Goal: Ask a question: Seek information or help from site administrators or community

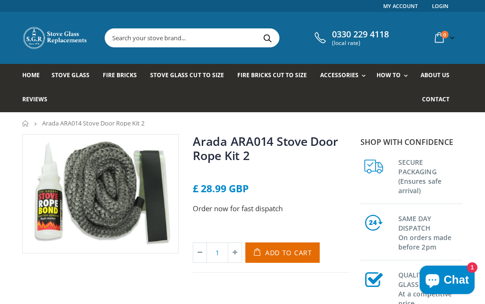
click at [456, 281] on span "Chat" at bounding box center [456, 280] width 25 height 14
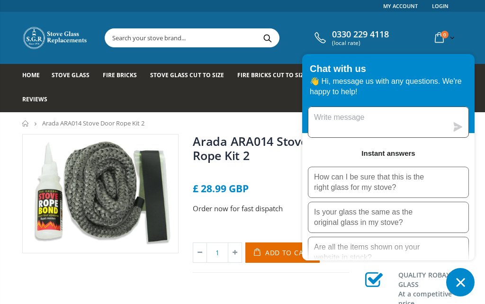
click at [374, 119] on textarea "Message us" at bounding box center [378, 122] width 139 height 30
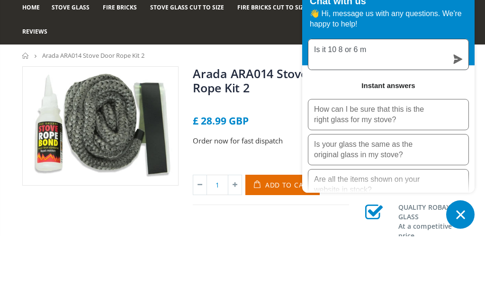
type textarea "Is it 10 8 or 6 mm"
click at [456, 122] on icon "submit" at bounding box center [458, 126] width 9 height 9
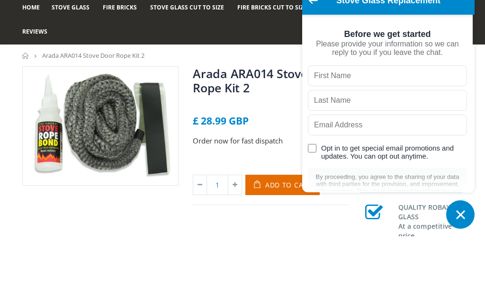
click at [379, 133] on input "text" at bounding box center [387, 143] width 159 height 21
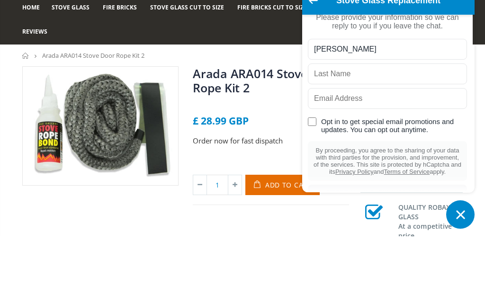
scroll to position [27, 0]
type input "[PERSON_NAME]"
click at [391, 130] on input "text" at bounding box center [387, 140] width 159 height 21
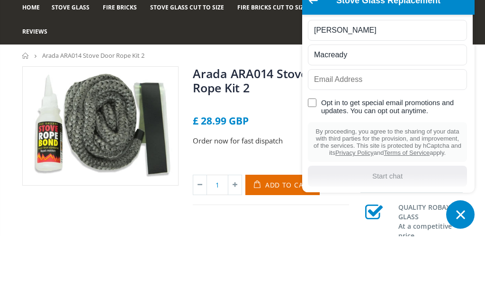
scroll to position [63, 0]
type input "Macready"
click at [376, 137] on input "text" at bounding box center [387, 147] width 159 height 21
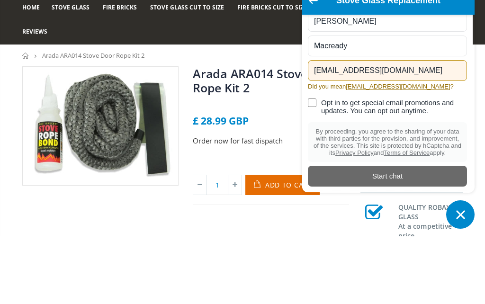
type input "[EMAIL_ADDRESS][DOMAIN_NAME]"
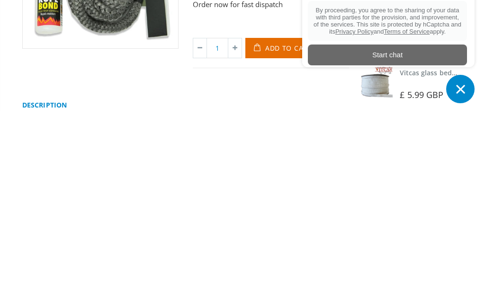
scroll to position [0, 0]
click at [461, 275] on icon "Chat window" at bounding box center [461, 282] width 15 height 15
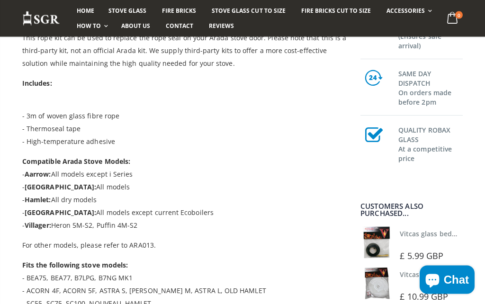
scroll to position [294, 0]
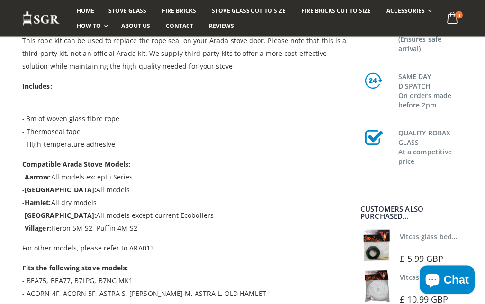
click at [465, 294] on button "Chat" at bounding box center [447, 280] width 55 height 28
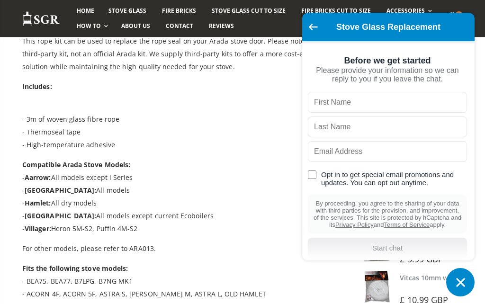
click at [338, 32] on h2 "Stove Glass Replacement" at bounding box center [388, 26] width 135 height 9
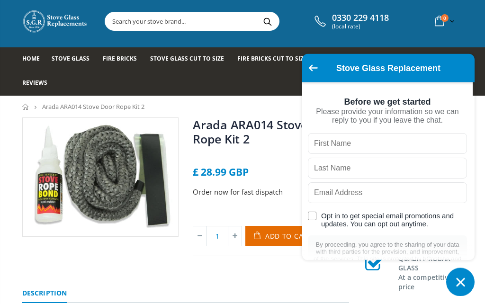
scroll to position [0, 0]
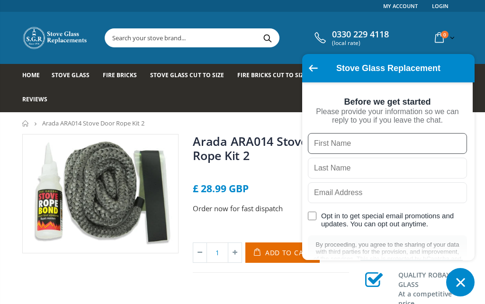
click at [374, 146] on input "text" at bounding box center [387, 143] width 159 height 21
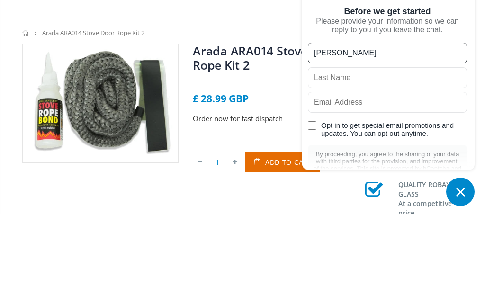
type input "[PERSON_NAME]"
click at [389, 158] on input "text" at bounding box center [387, 168] width 159 height 21
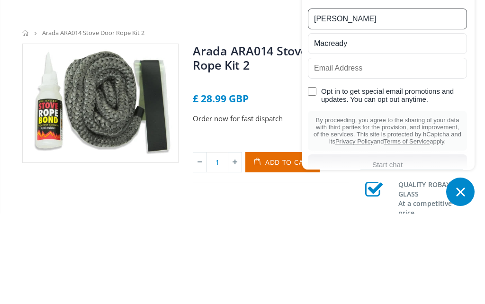
scroll to position [31, 0]
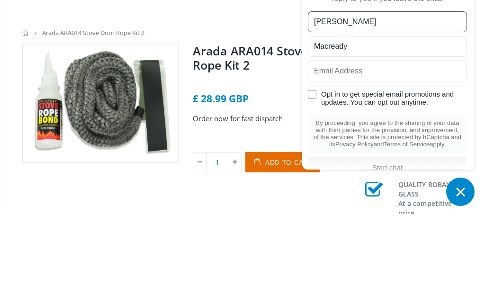
type input "Macready"
click at [404, 151] on input "text" at bounding box center [387, 161] width 159 height 21
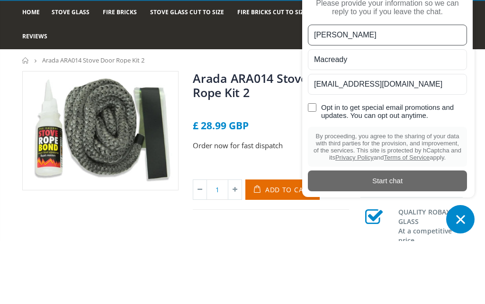
scroll to position [23, 0]
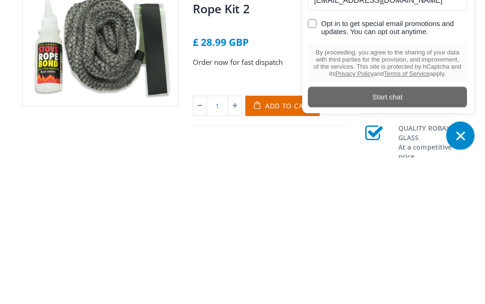
type input "[EMAIL_ADDRESS][DOMAIN_NAME]"
click at [433, 234] on div "submit" at bounding box center [387, 244] width 159 height 21
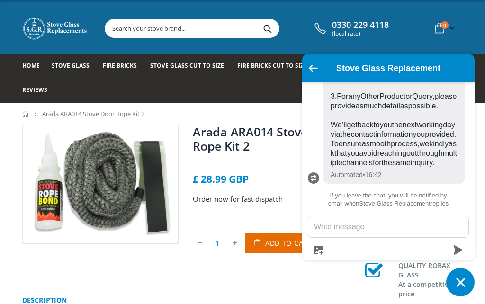
scroll to position [0, 0]
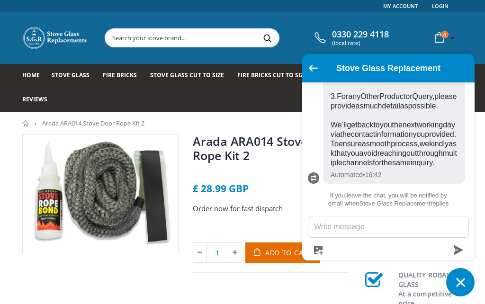
click at [456, 73] on div "Stove Glass Replacement" at bounding box center [388, 68] width 161 height 17
click at [451, 68] on h2 "Stove Glass Replacement" at bounding box center [388, 68] width 135 height 9
click at [314, 65] on icon "Go back to the main screen" at bounding box center [313, 68] width 9 height 7
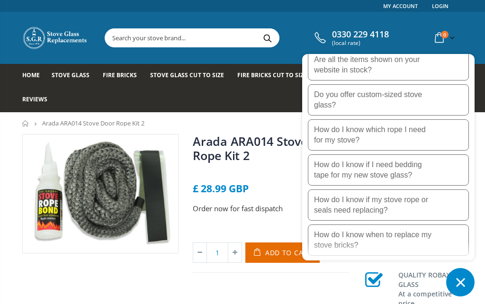
scroll to position [183, 0]
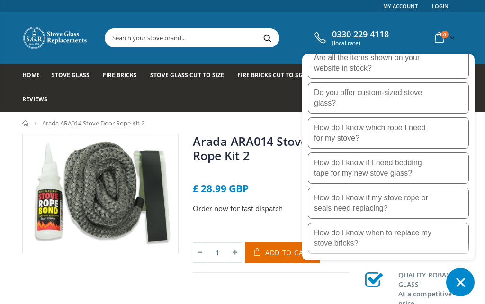
click at [429, 141] on p "How do I know which rope I need for my stove?" at bounding box center [373, 133] width 119 height 21
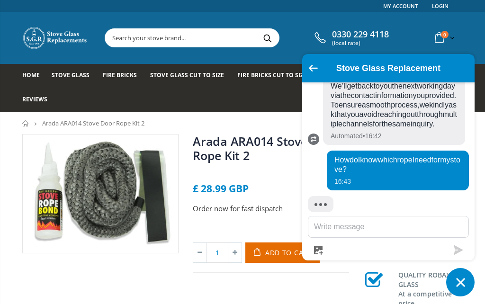
scroll to position [456, 0]
